Goal: Check status: Check status

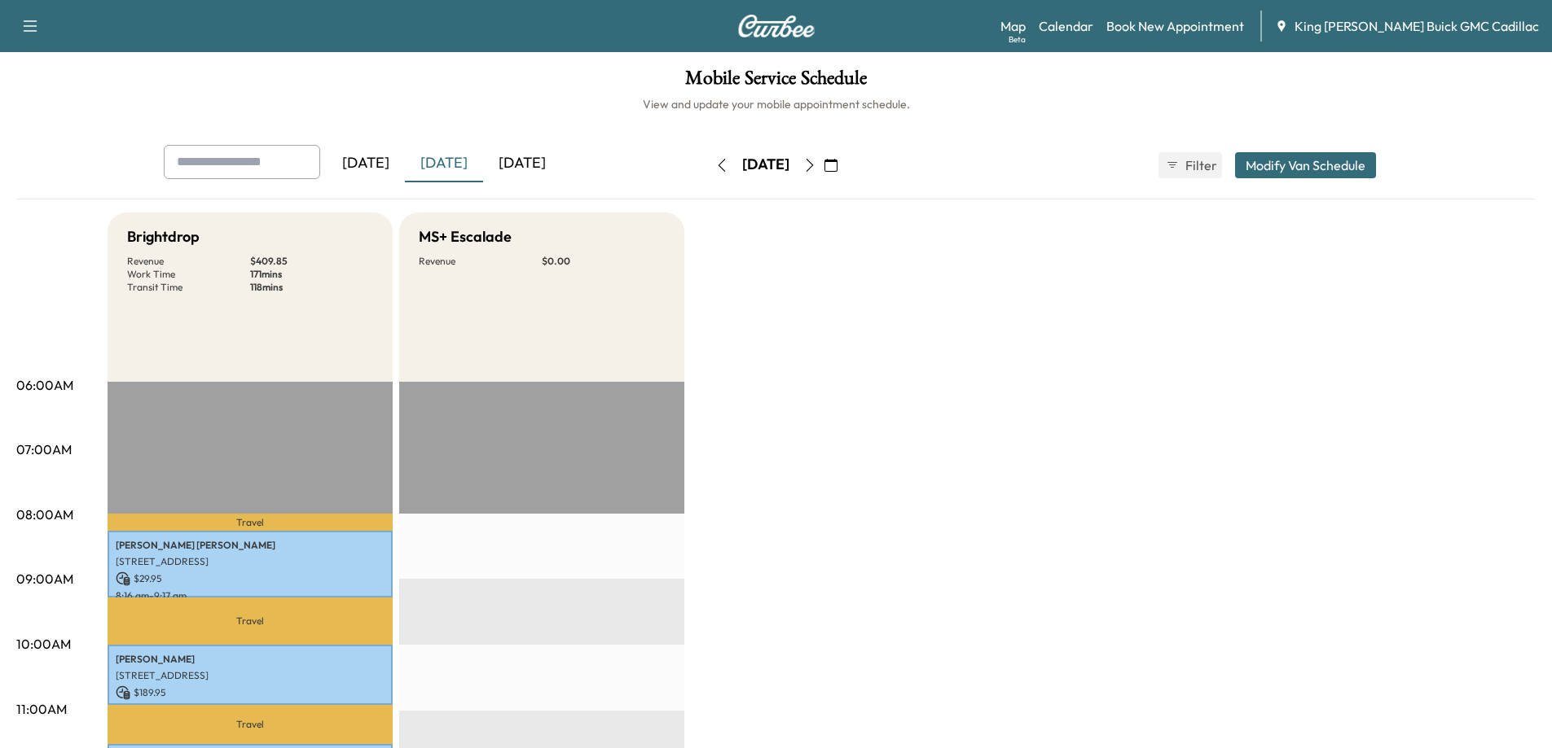
click at [520, 151] on div "[DATE]" at bounding box center [522, 163] width 78 height 37
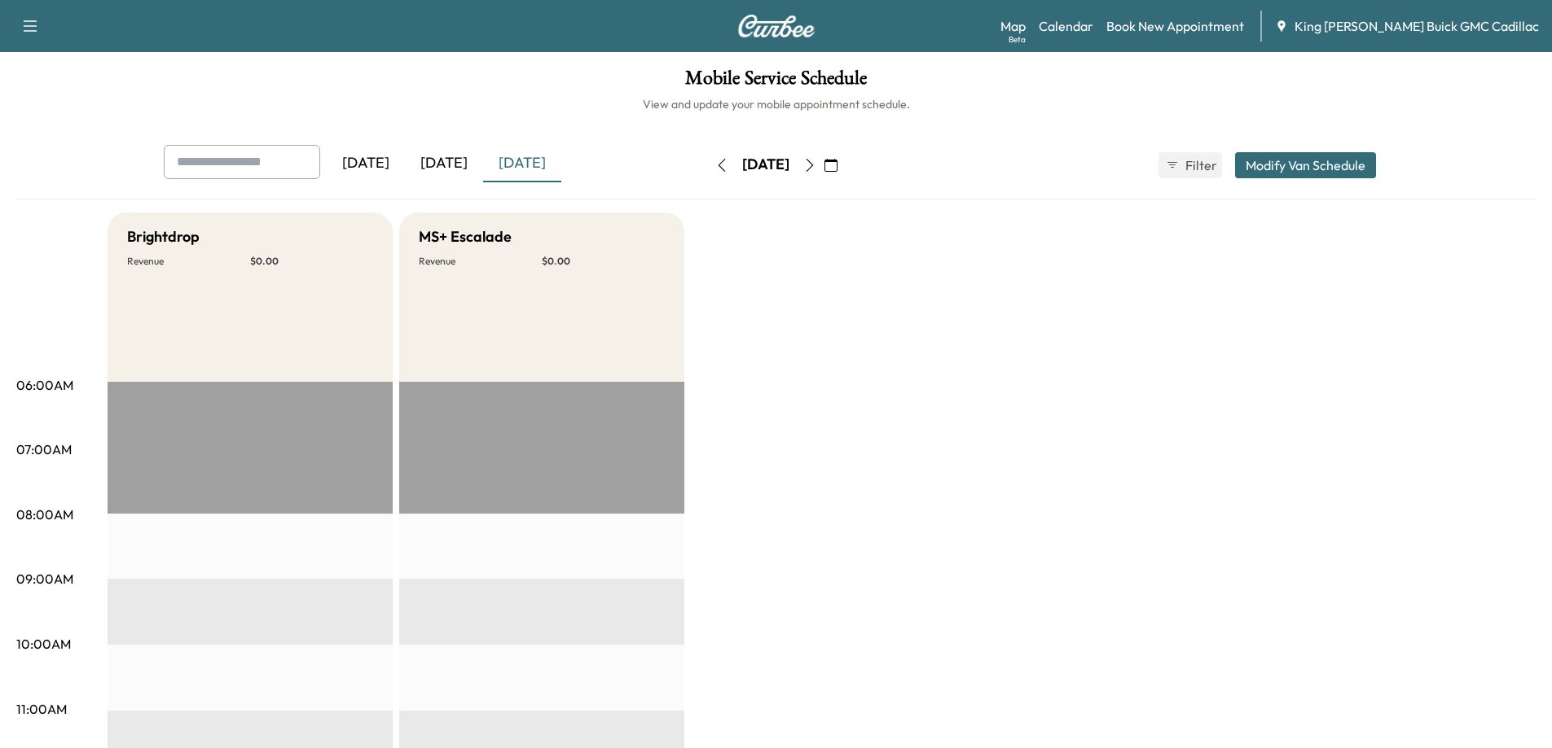
click at [459, 160] on div "[DATE]" at bounding box center [444, 163] width 78 height 37
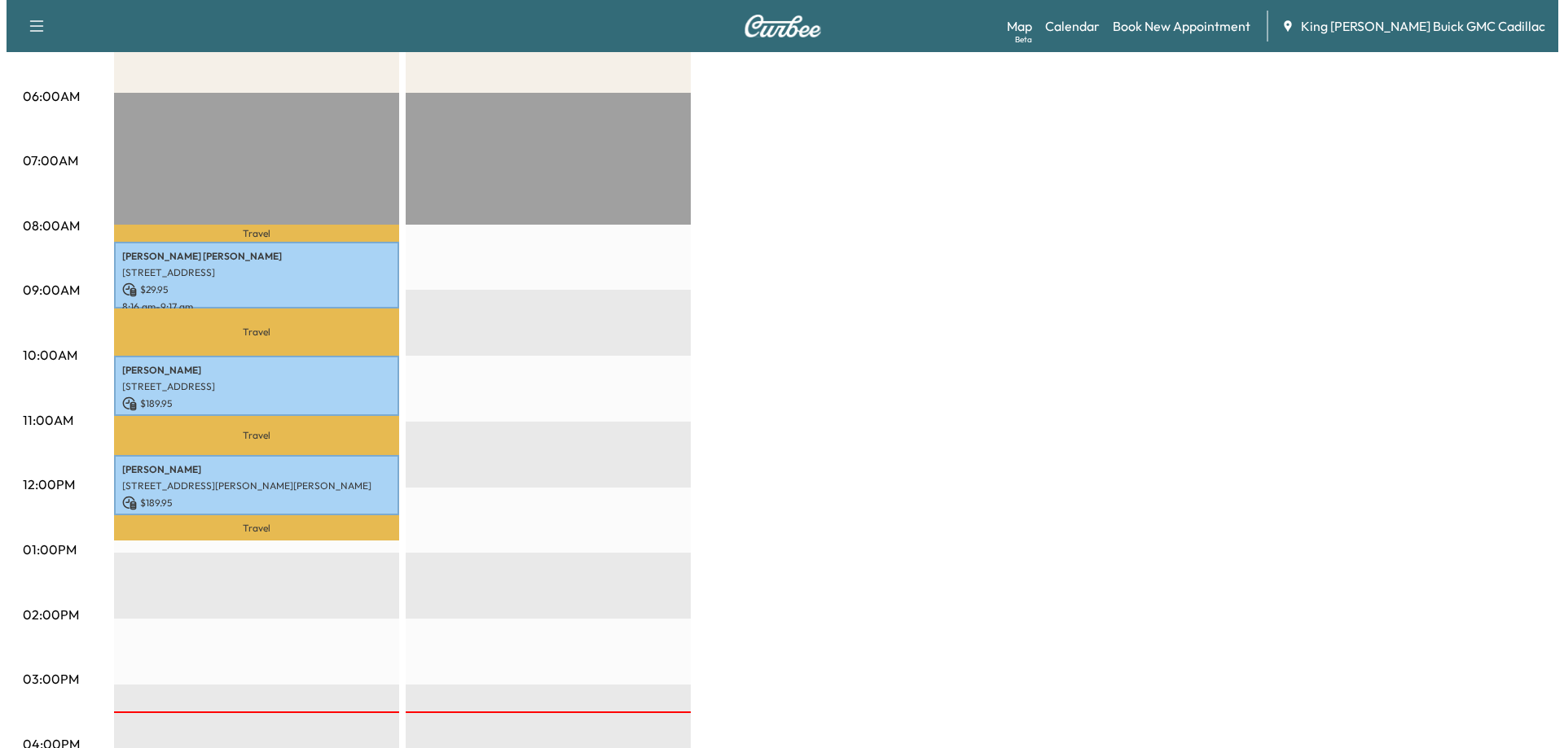
scroll to position [326, 0]
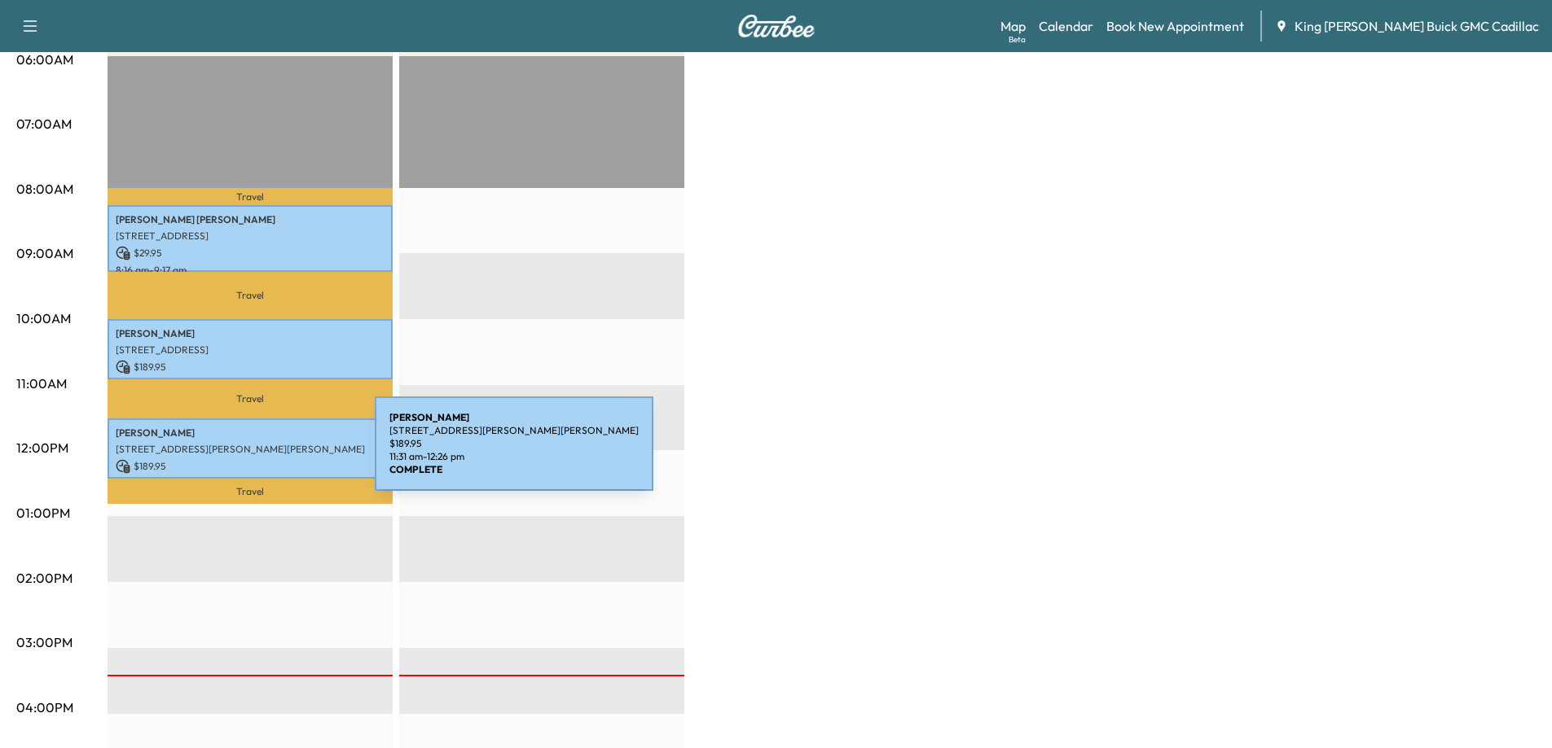
click at [252, 459] on p "$ 189.95" at bounding box center [250, 466] width 269 height 15
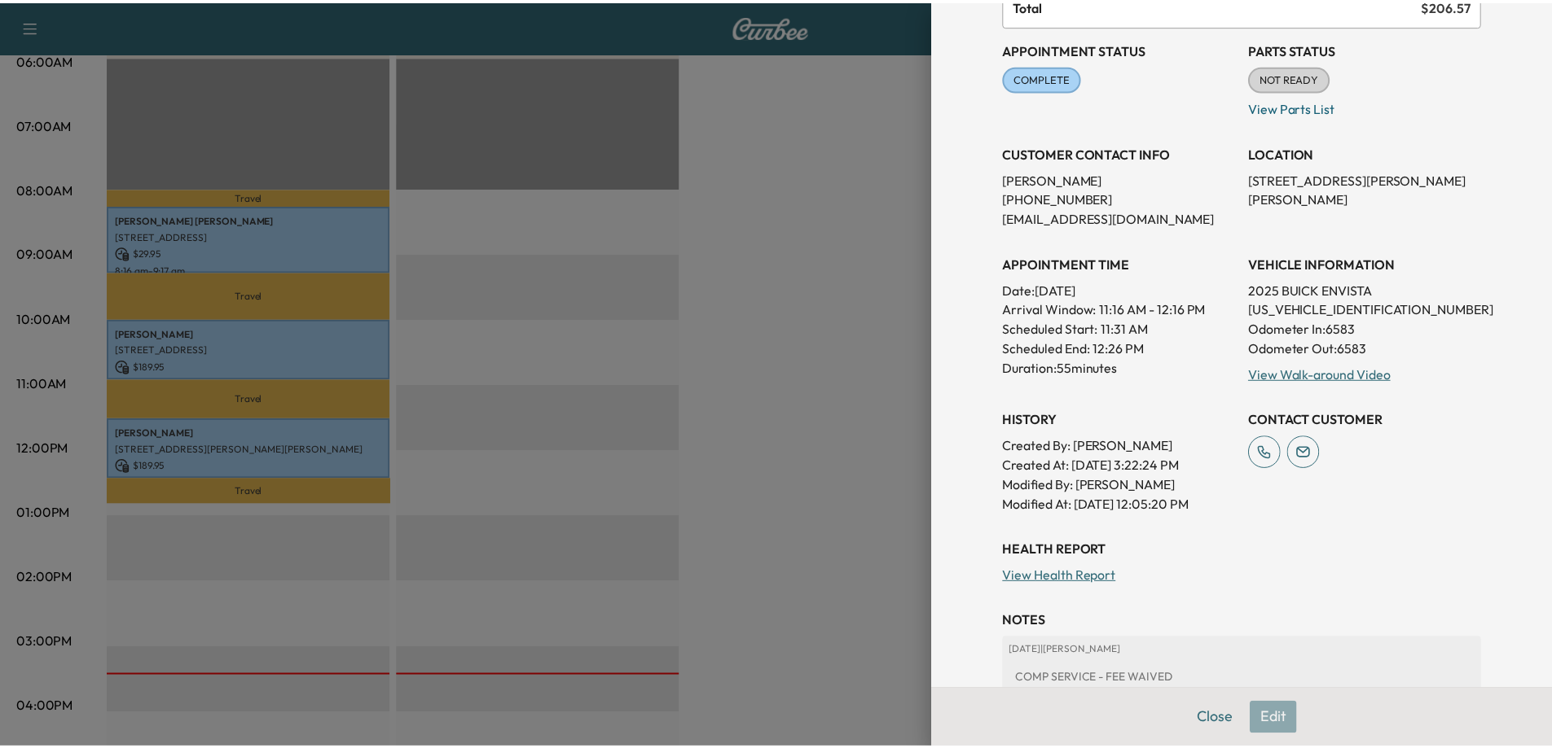
scroll to position [0, 0]
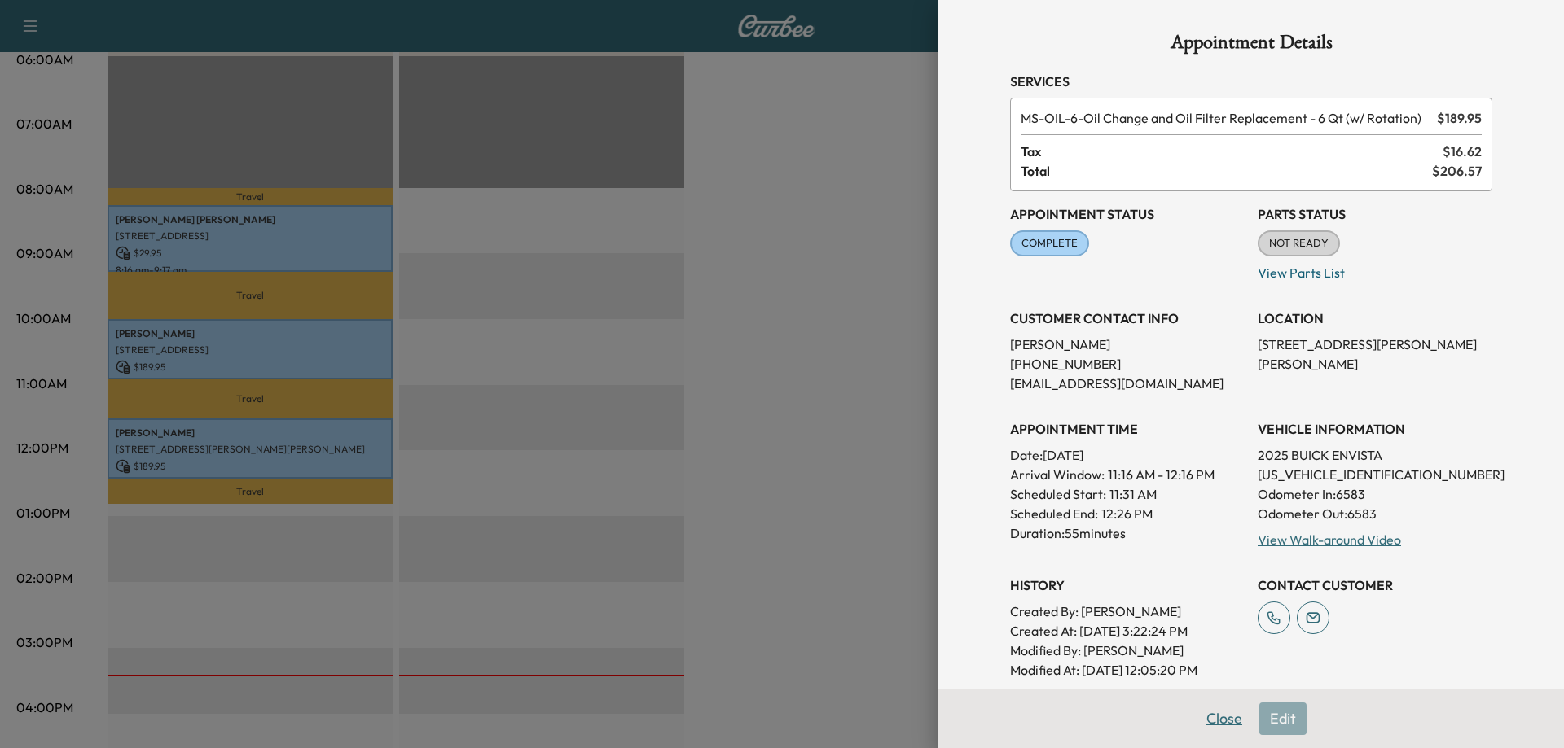
click at [1196, 714] on button "Close" at bounding box center [1224, 719] width 57 height 33
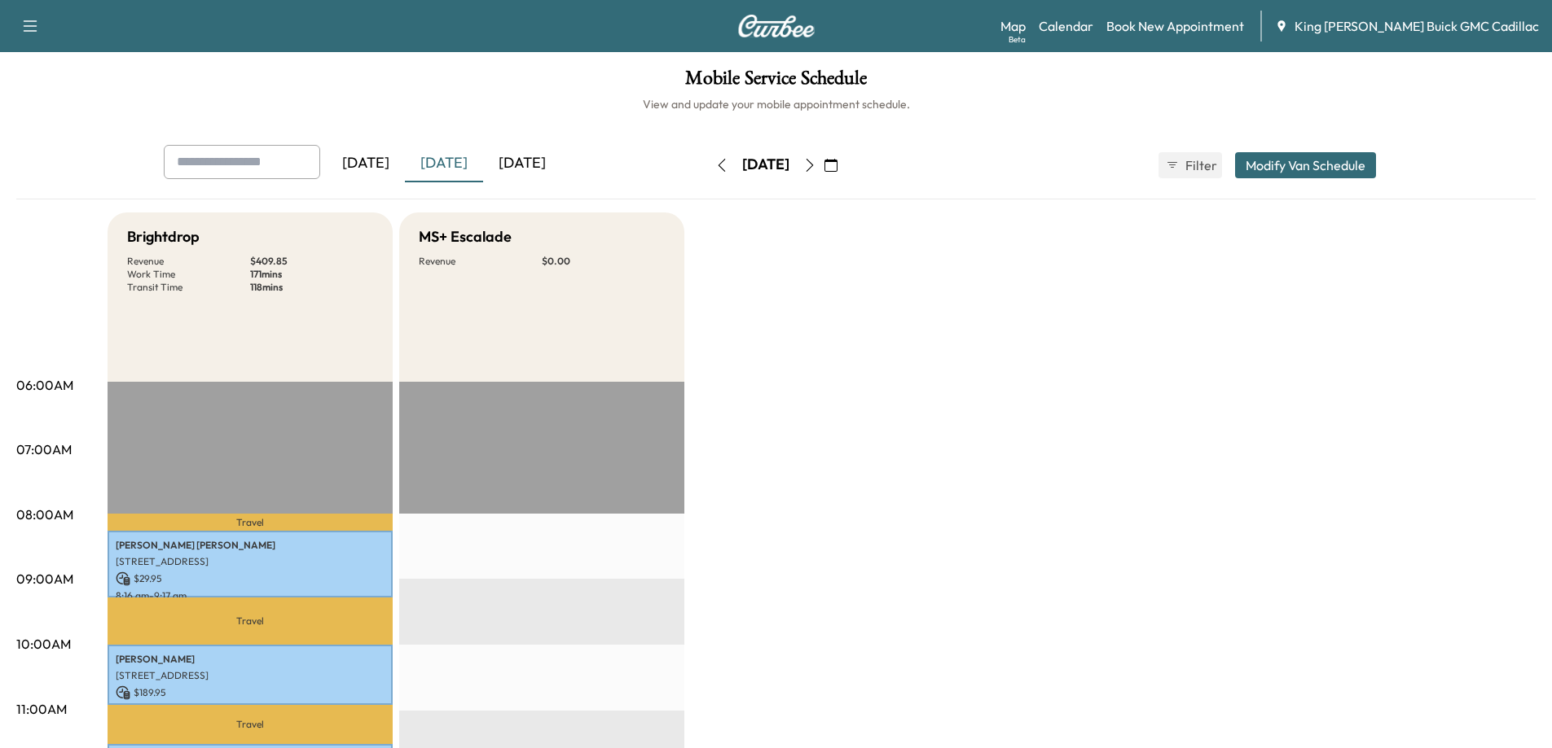
click at [501, 183] on div "[DATE] [DATE] [DATE] [DATE] September 2025 S M T W T F S 31 1 2 3 4 5 6 7 8 9 1…" at bounding box center [775, 172] width 1519 height 55
click at [513, 170] on div "[DATE]" at bounding box center [522, 163] width 78 height 37
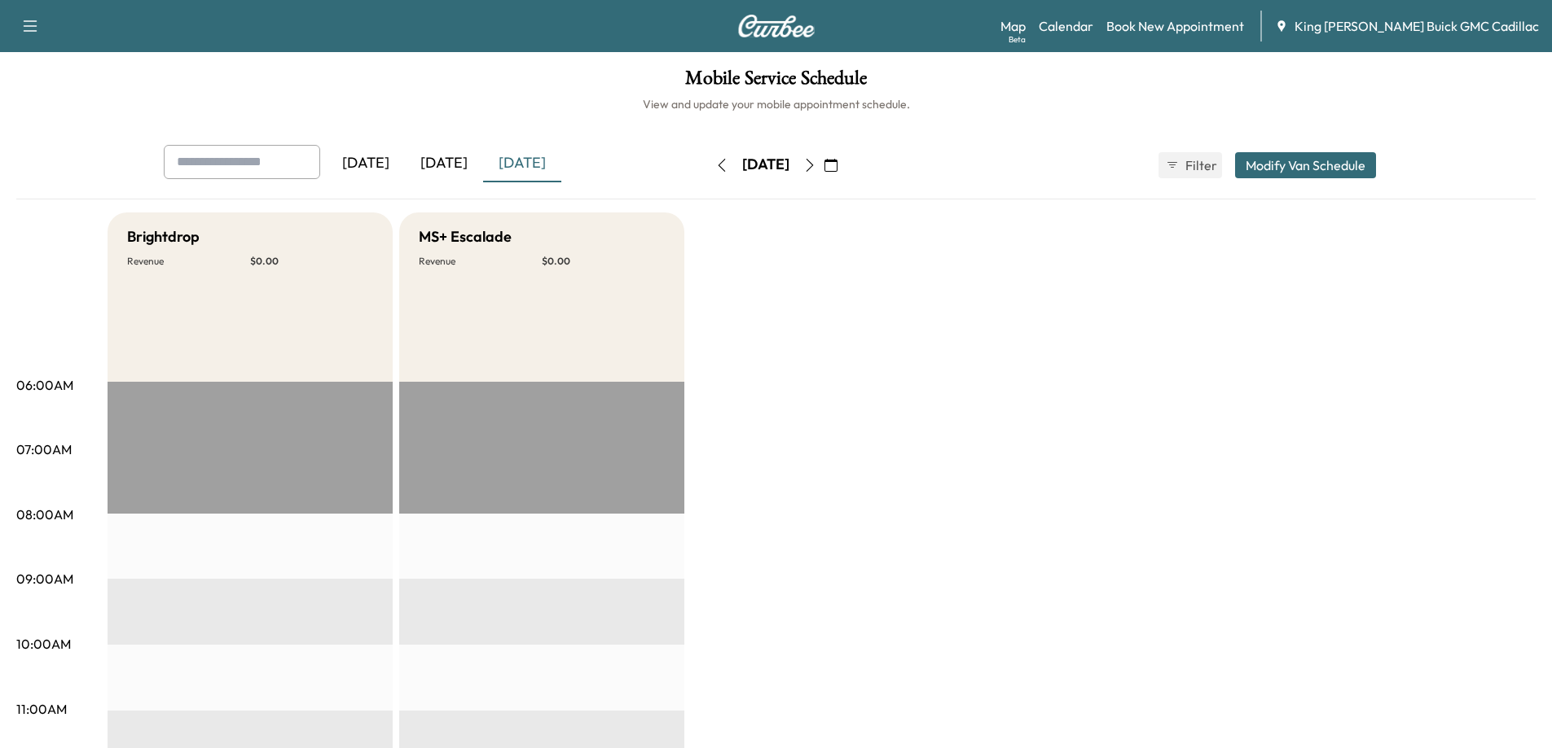
click at [816, 161] on icon "button" at bounding box center [809, 165] width 13 height 13
click at [715, 163] on icon "button" at bounding box center [721, 165] width 13 height 13
